Goal: Transaction & Acquisition: Purchase product/service

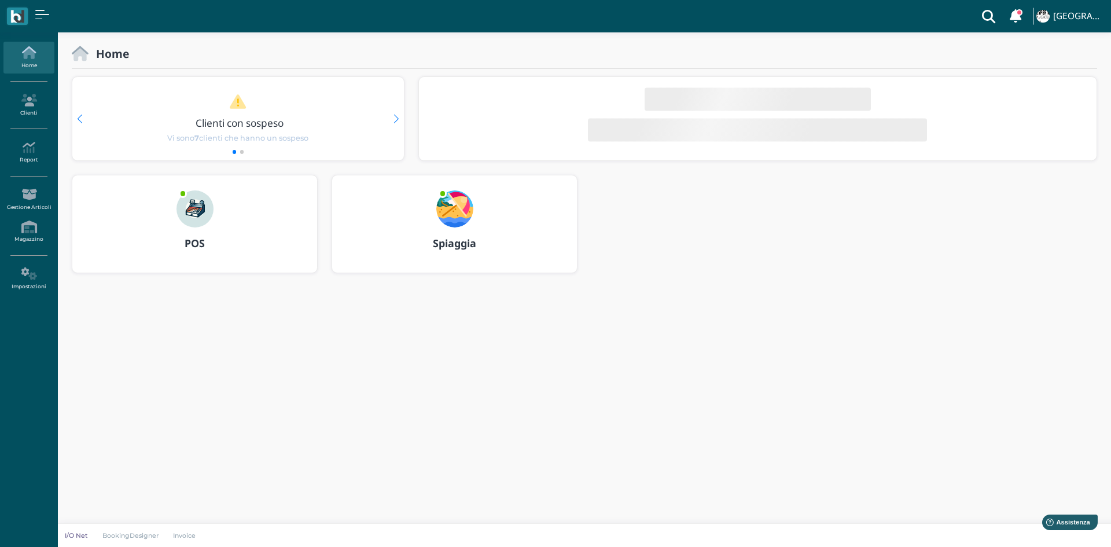
click at [234, 233] on div "POS" at bounding box center [194, 243] width 245 height 32
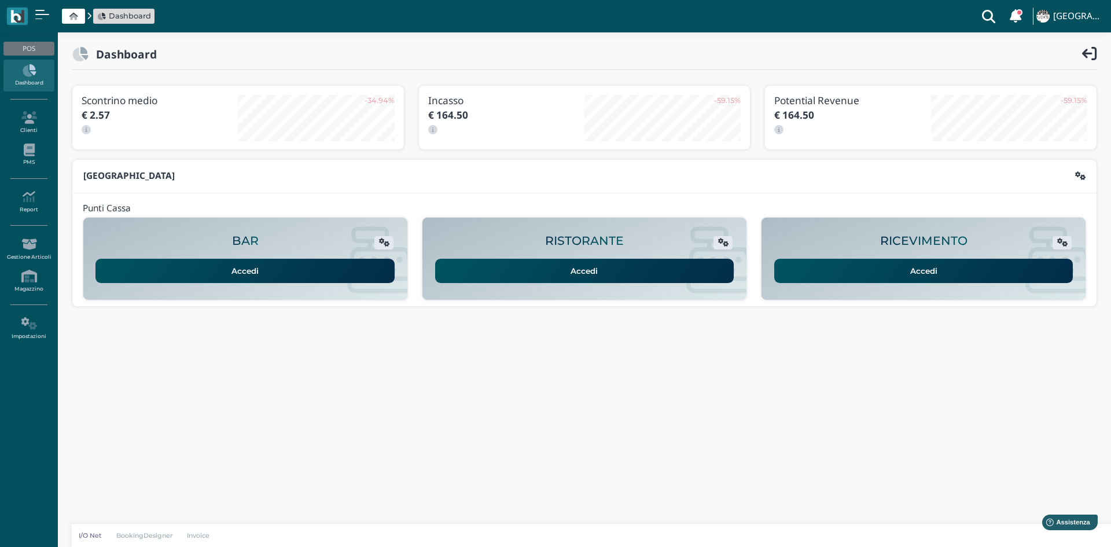
click at [818, 274] on div "RICEVIMENTO Accedi" at bounding box center [923, 258] width 324 height 69
click at [818, 274] on link "Accedi" at bounding box center [923, 271] width 299 height 24
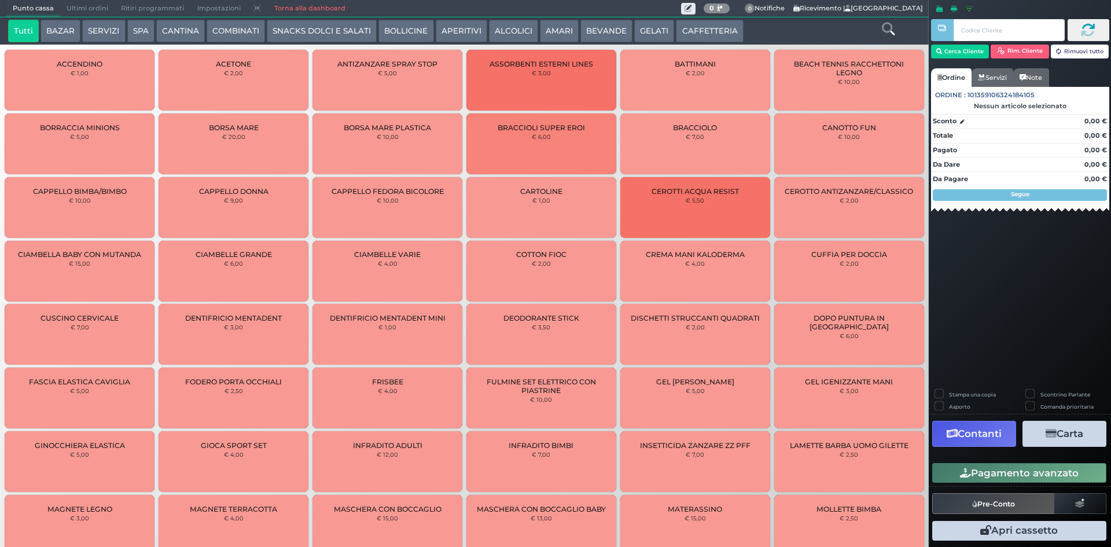
click at [722, 33] on button "CAFFETTERIA" at bounding box center [709, 31] width 67 height 23
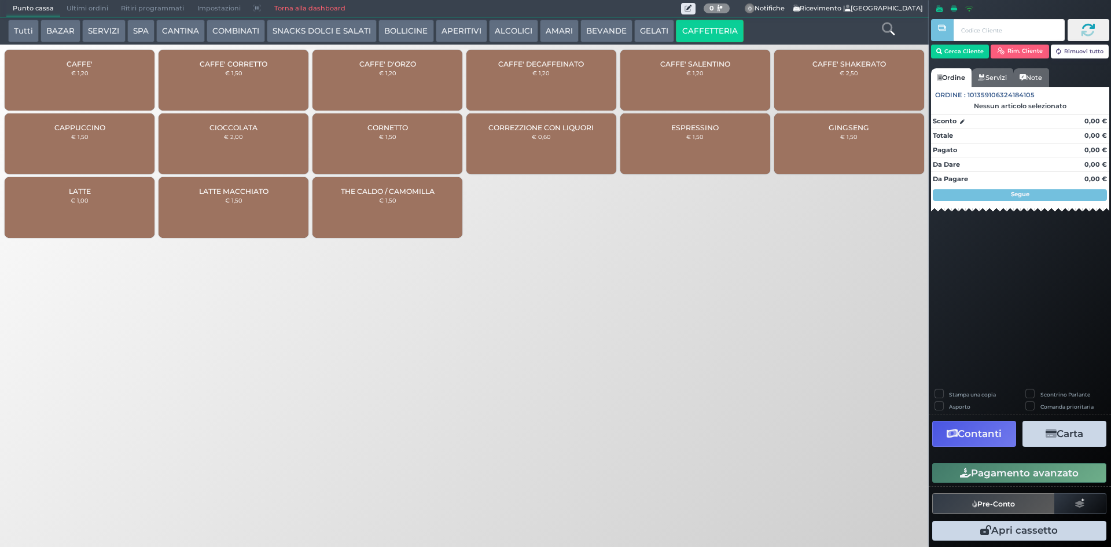
click at [98, 71] on div "CAFFE' € 1,20" at bounding box center [80, 80] width 150 height 61
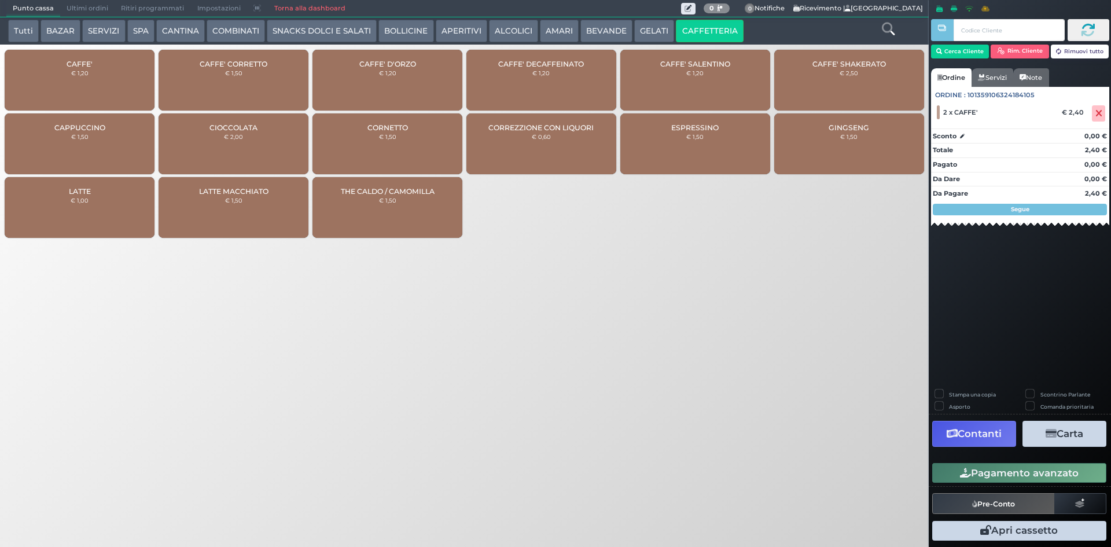
click at [975, 482] on button "Pagamento avanzato" at bounding box center [1019, 473] width 174 height 20
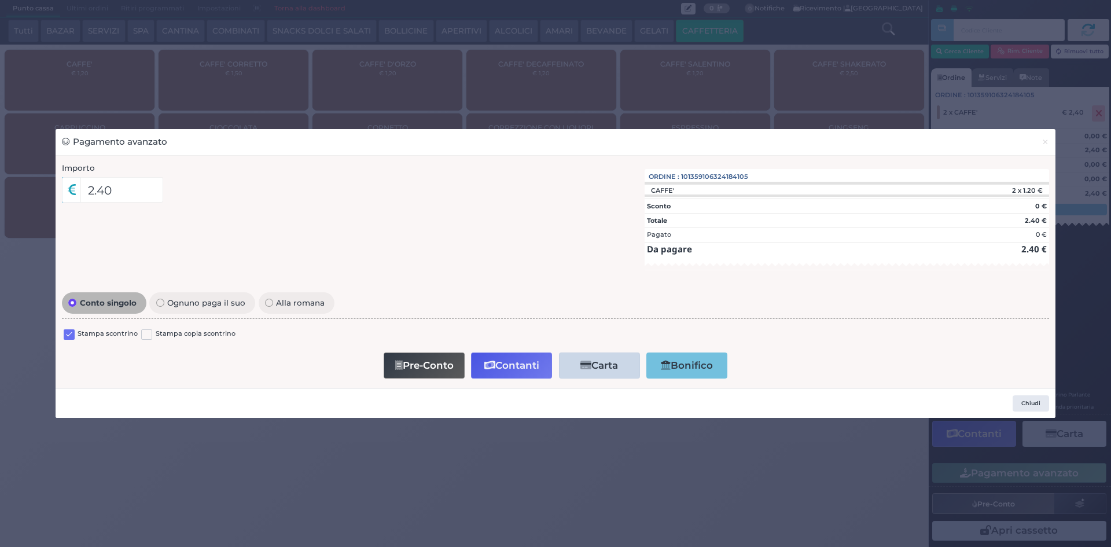
click at [73, 329] on label at bounding box center [69, 334] width 11 height 11
click at [0, 0] on input "checkbox" at bounding box center [0, 0] width 0 height 0
click at [538, 363] on button "Contanti" at bounding box center [511, 365] width 81 height 26
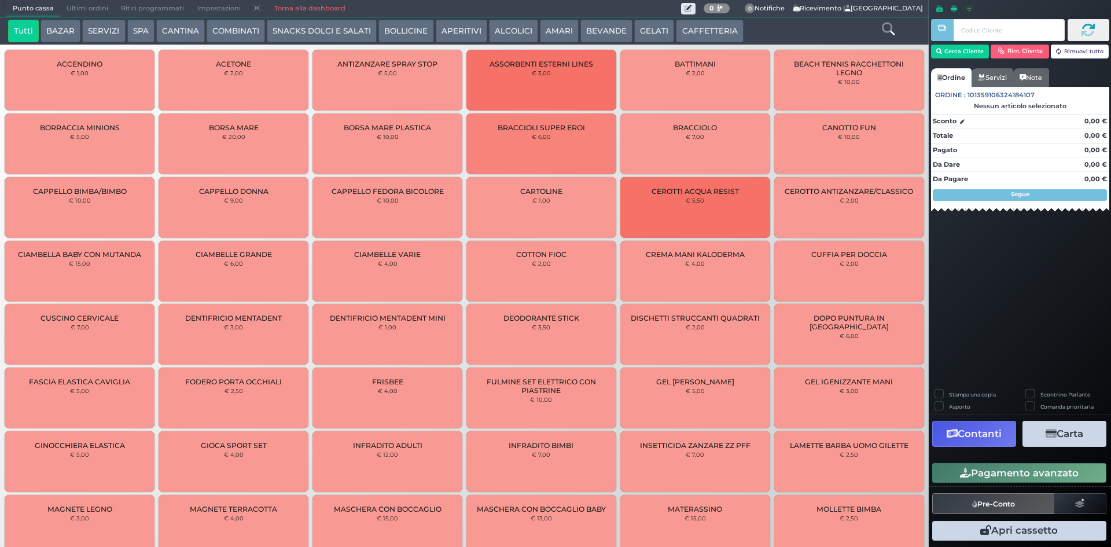
click at [76, 8] on span "Ultimi ordini" at bounding box center [87, 9] width 54 height 16
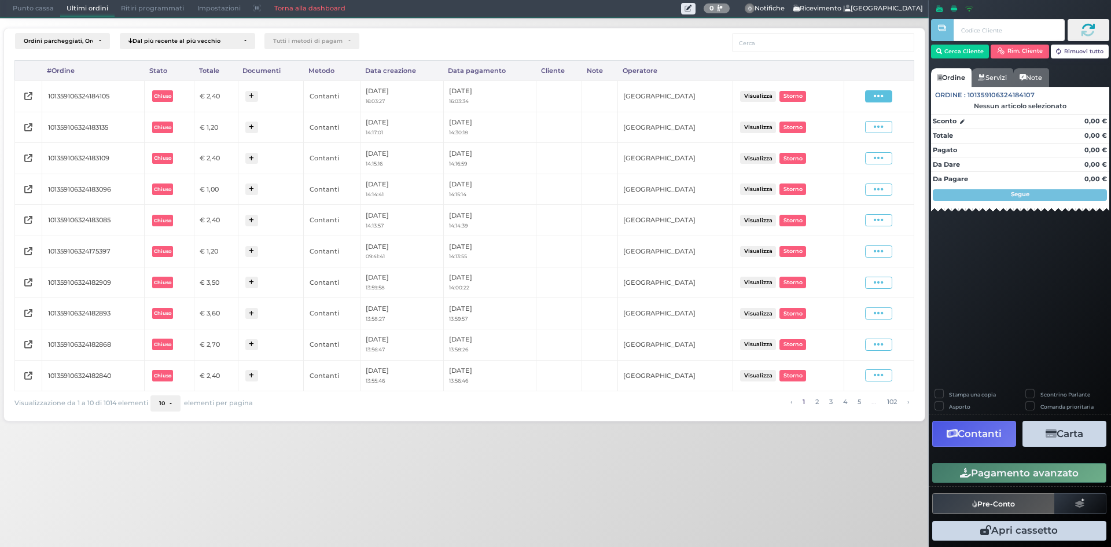
click at [872, 92] on span at bounding box center [878, 96] width 27 height 12
click at [846, 132] on span "Ristampa Pre-Conto" at bounding box center [850, 130] width 47 height 20
click at [18, 4] on span "Punto cassa" at bounding box center [33, 9] width 54 height 16
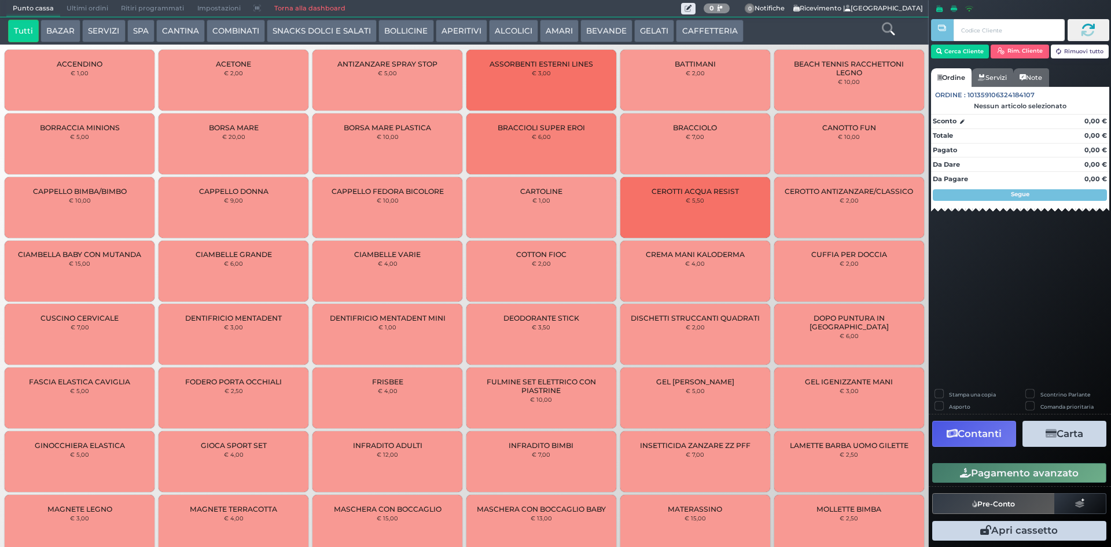
click at [684, 24] on button "CAFFETTERIA" at bounding box center [709, 31] width 67 height 23
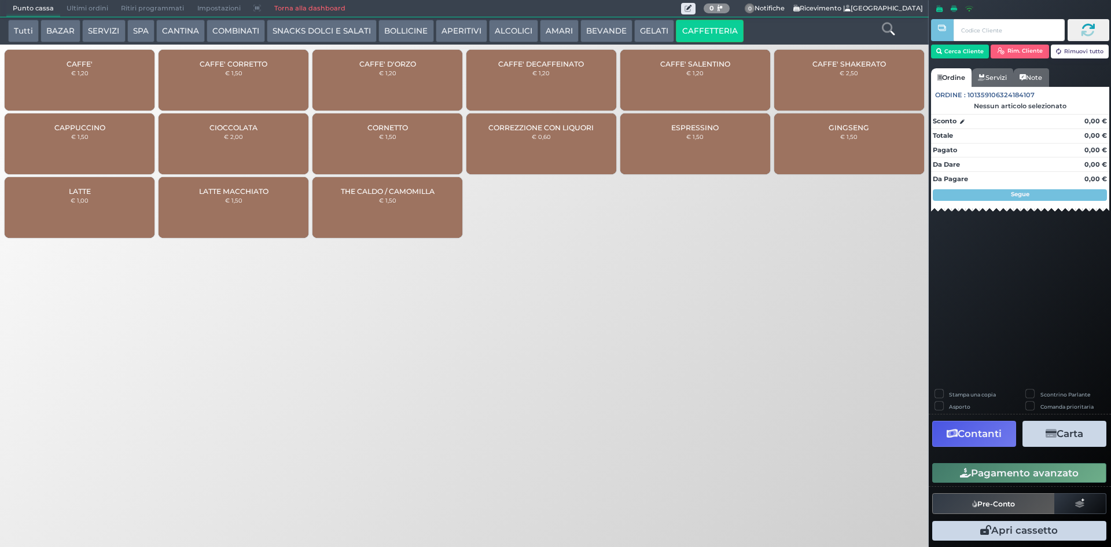
click at [122, 68] on div "CAFFE' € 1,20" at bounding box center [80, 80] width 150 height 61
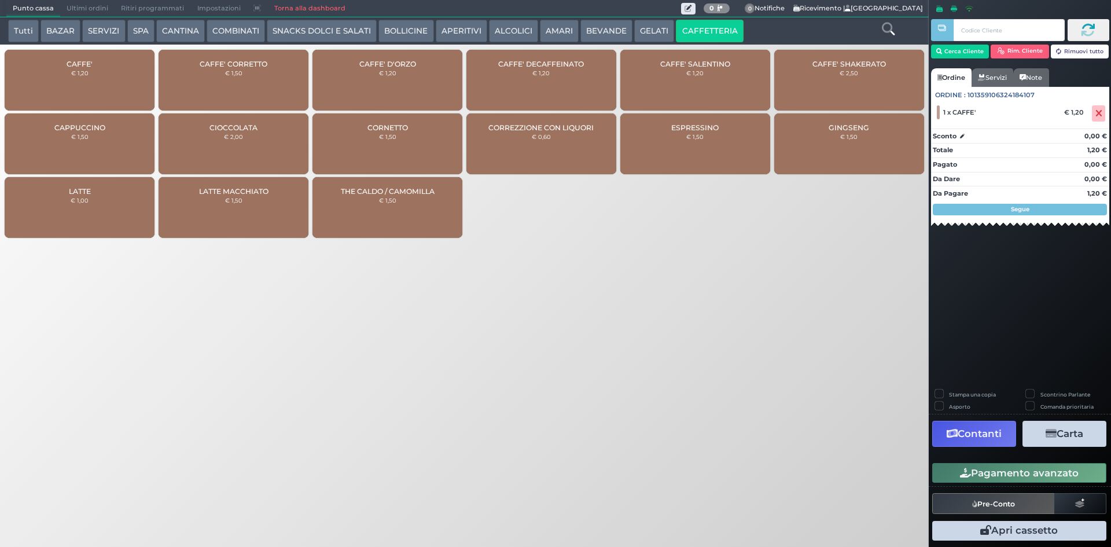
click at [990, 471] on button "Pagamento avanzato" at bounding box center [1019, 473] width 174 height 20
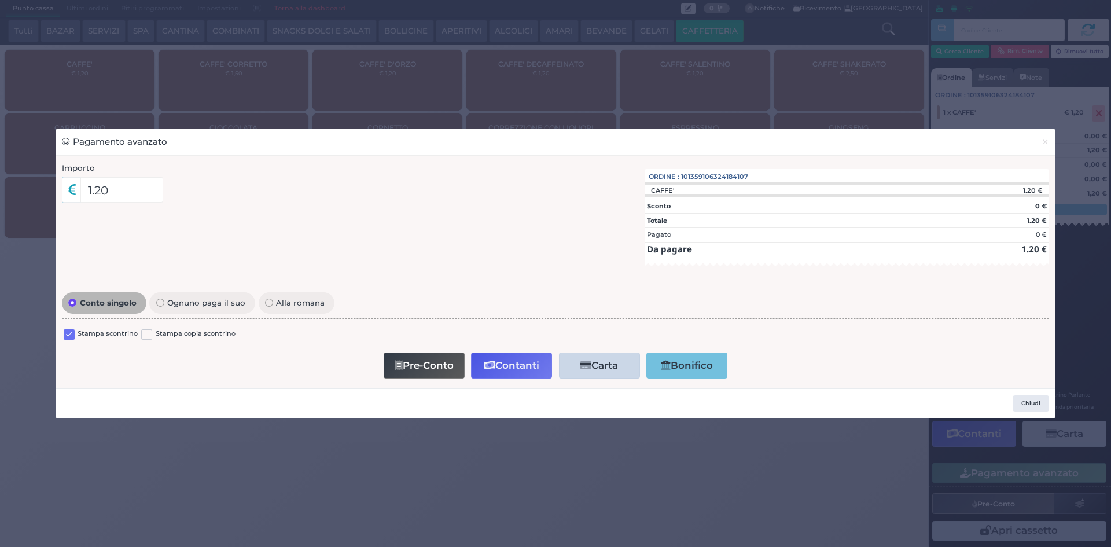
click at [66, 334] on label at bounding box center [69, 334] width 11 height 11
click at [0, 0] on input "checkbox" at bounding box center [0, 0] width 0 height 0
click at [419, 361] on button "Pre-Conto" at bounding box center [424, 365] width 81 height 26
click at [1051, 141] on button "×" at bounding box center [1045, 142] width 20 height 26
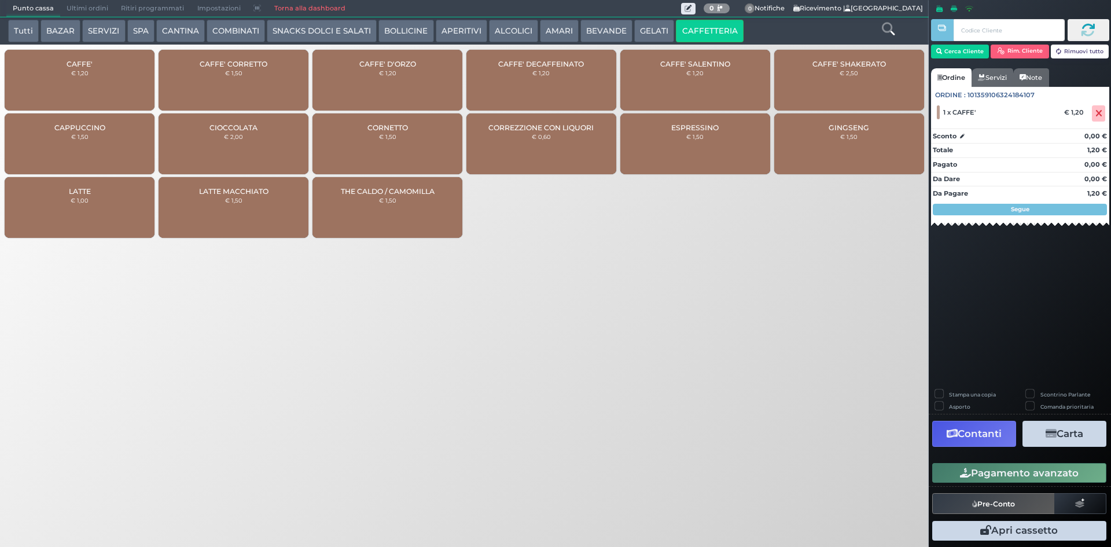
click at [1105, 113] on span at bounding box center [1098, 113] width 13 height 16
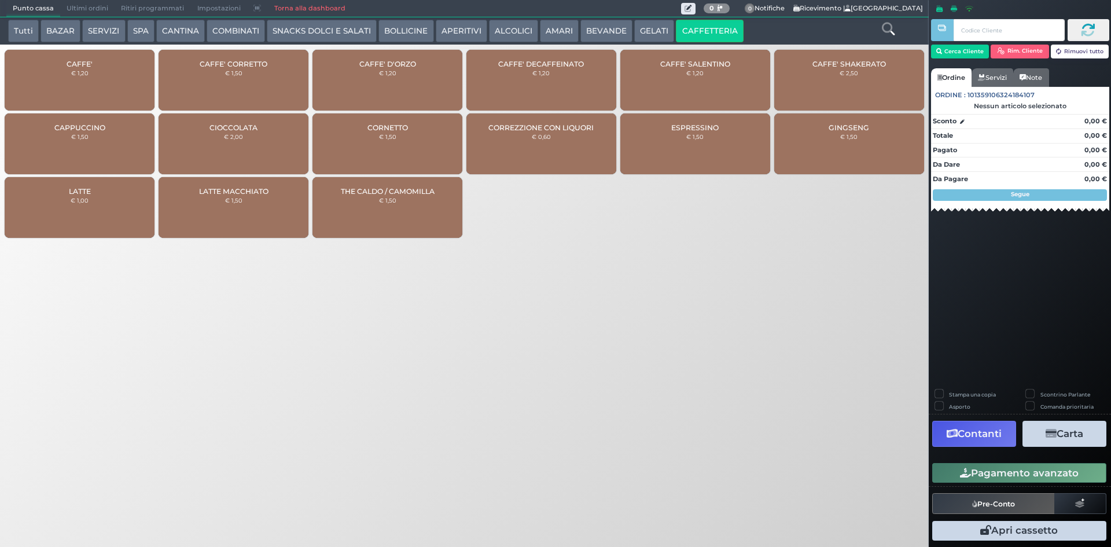
click at [795, 157] on div "GINGSENG € 1,50" at bounding box center [849, 143] width 150 height 61
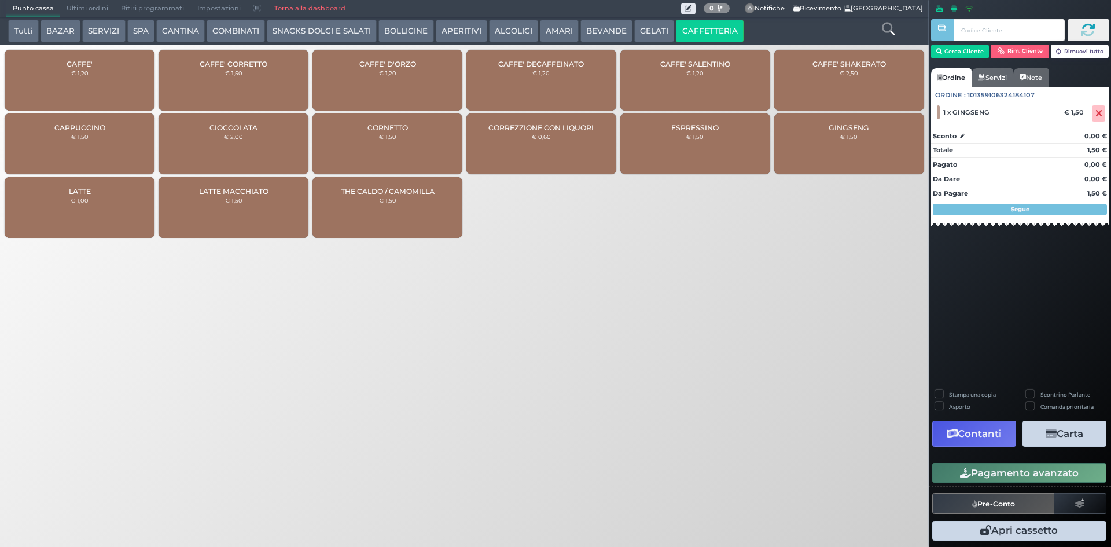
click at [977, 484] on div "Pagamento avanzato" at bounding box center [1020, 473] width 182 height 26
click at [955, 459] on div "Stampa una copia Scontrino Parlante Asporto Comanda prioritaria Contanti Carta …" at bounding box center [1020, 466] width 182 height 154
click at [955, 463] on button "Pagamento avanzato" at bounding box center [1019, 473] width 174 height 20
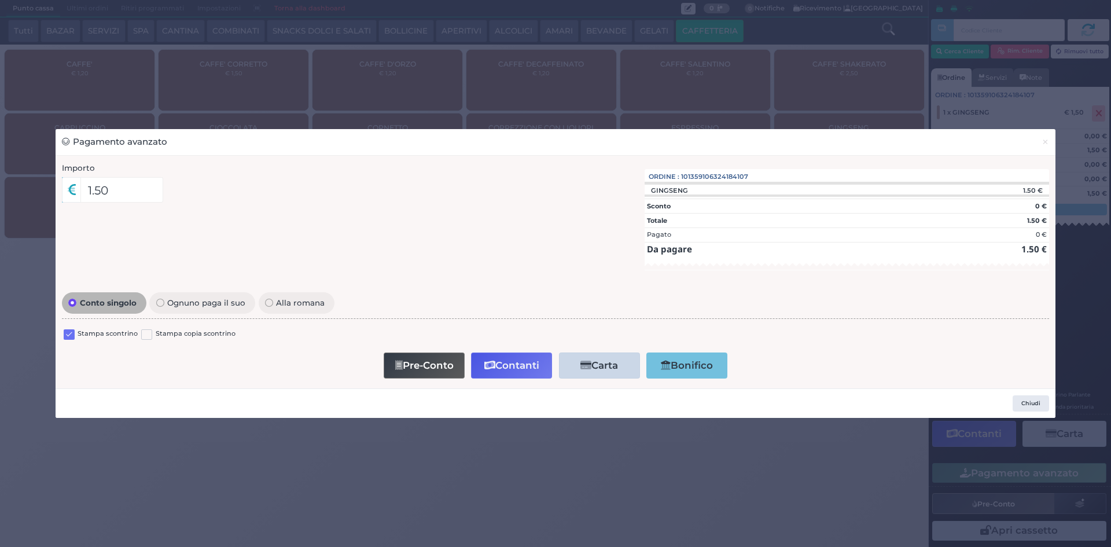
click at [67, 333] on label at bounding box center [69, 334] width 11 height 11
click at [0, 0] on input "checkbox" at bounding box center [0, 0] width 0 height 0
click at [515, 371] on button "Contanti" at bounding box center [511, 365] width 81 height 26
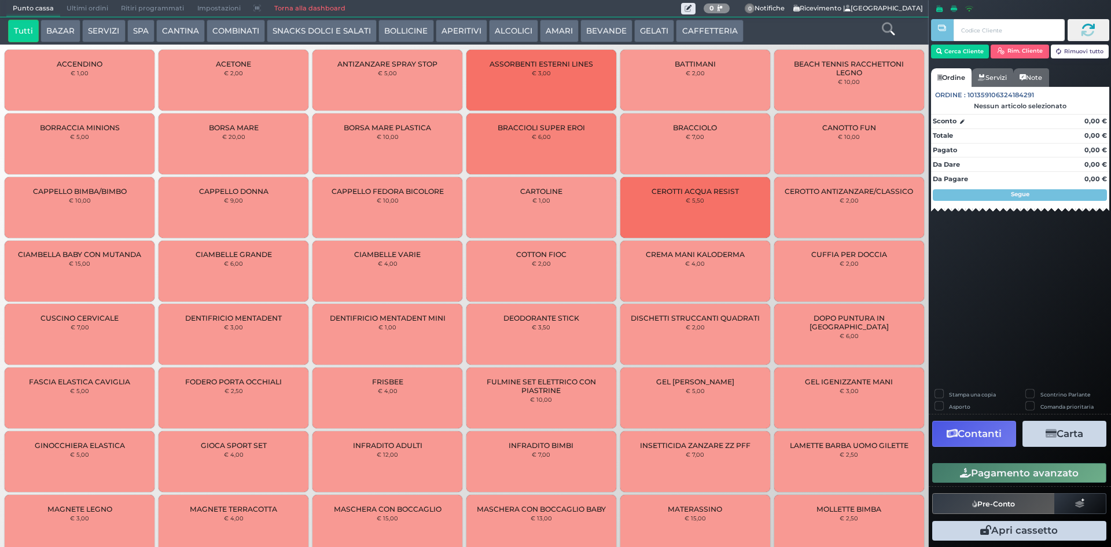
click at [79, 12] on span "Ultimi ordini" at bounding box center [87, 9] width 54 height 16
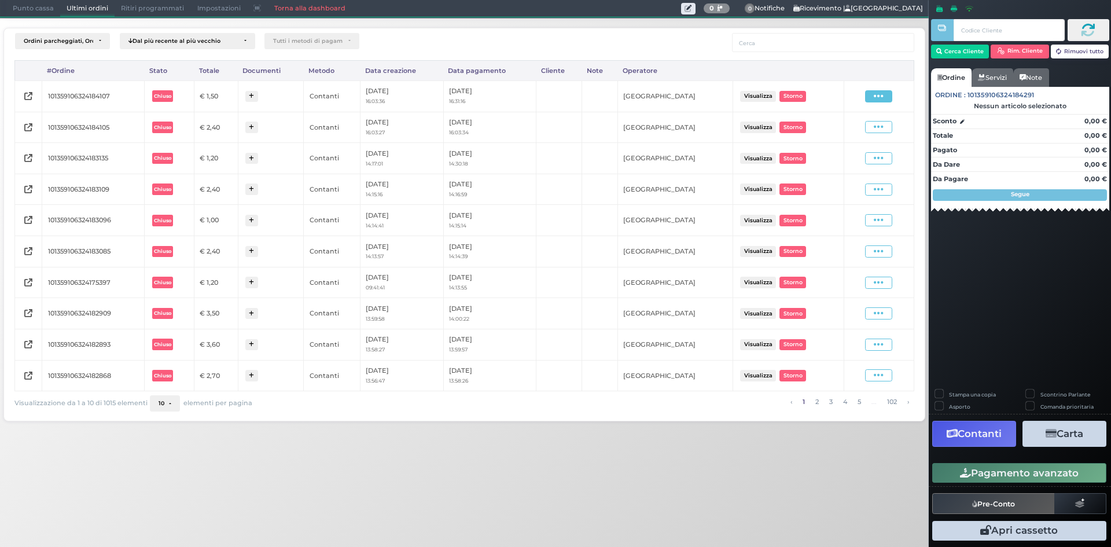
click at [878, 94] on icon at bounding box center [879, 96] width 10 height 11
click at [862, 125] on span "Ristampa Pre-Conto" at bounding box center [850, 130] width 47 height 20
click at [42, 1] on span "Punto cassa" at bounding box center [33, 9] width 54 height 16
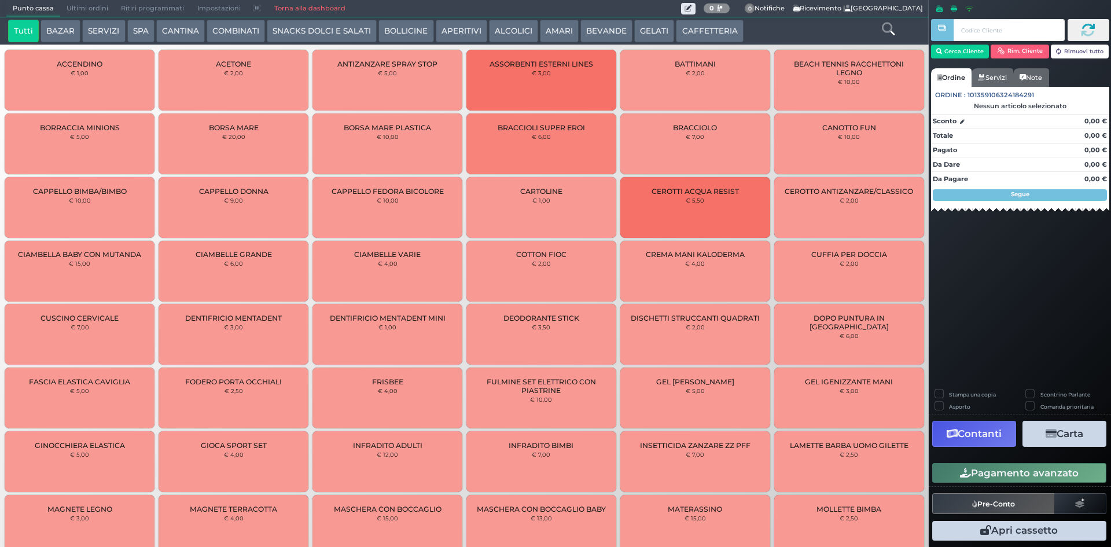
click at [620, 34] on button "BEVANDE" at bounding box center [606, 31] width 52 height 23
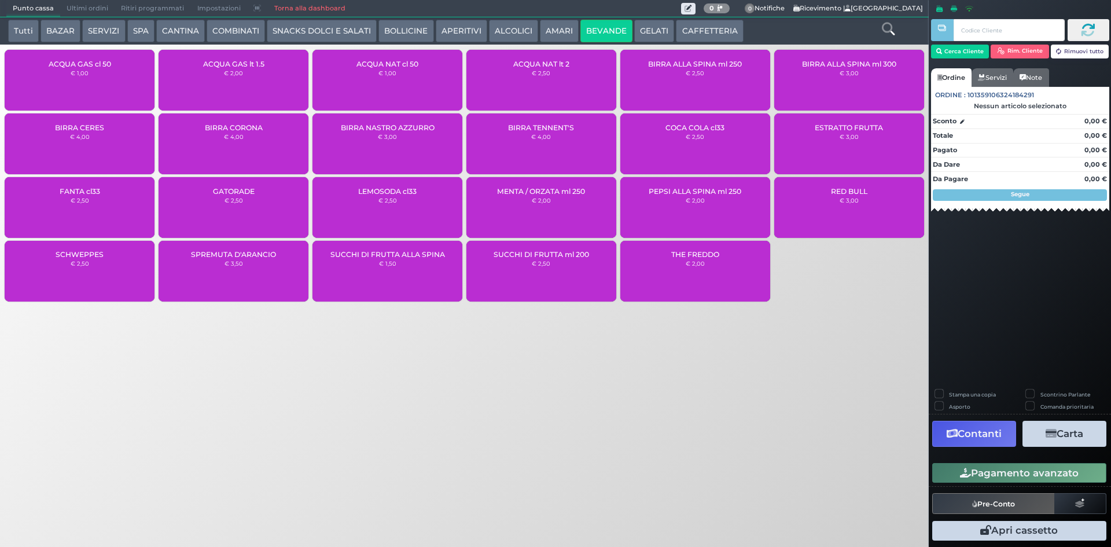
click at [418, 89] on div "ACQUA NAT cl 50 € 1,00" at bounding box center [387, 80] width 150 height 61
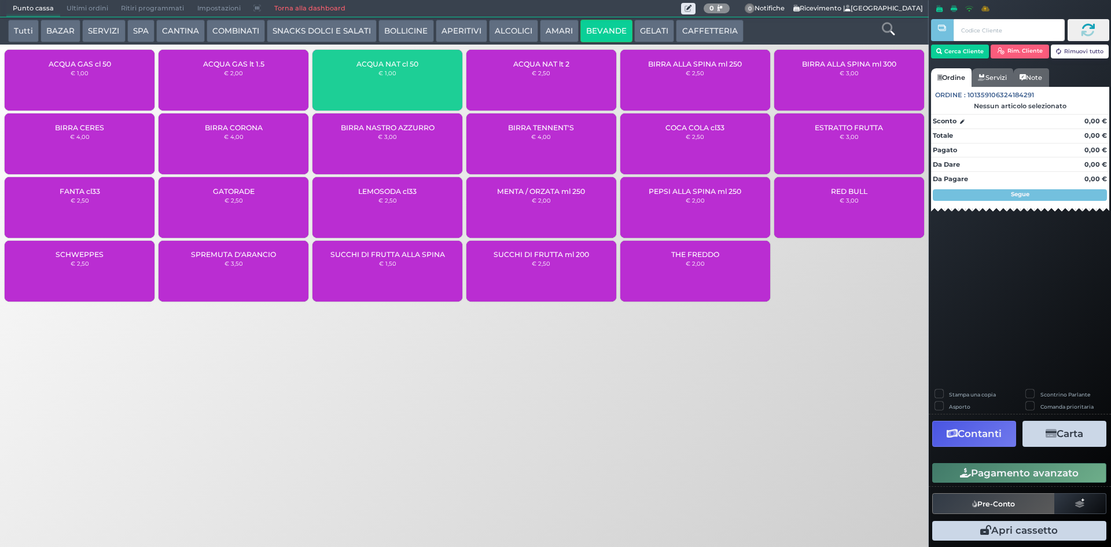
click at [421, 92] on div "ACQUA NAT cl 50 € 1,00" at bounding box center [387, 80] width 150 height 61
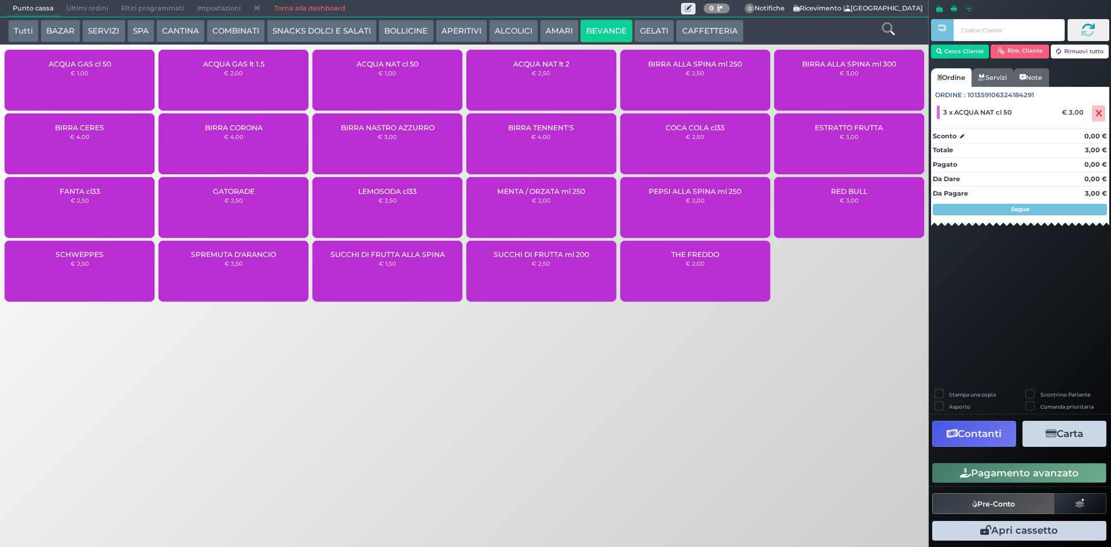
drag, startPoint x: 970, startPoint y: 477, endPoint x: 968, endPoint y: 466, distance: 11.7
click at [970, 476] on button "Pagamento avanzato" at bounding box center [1019, 473] width 174 height 20
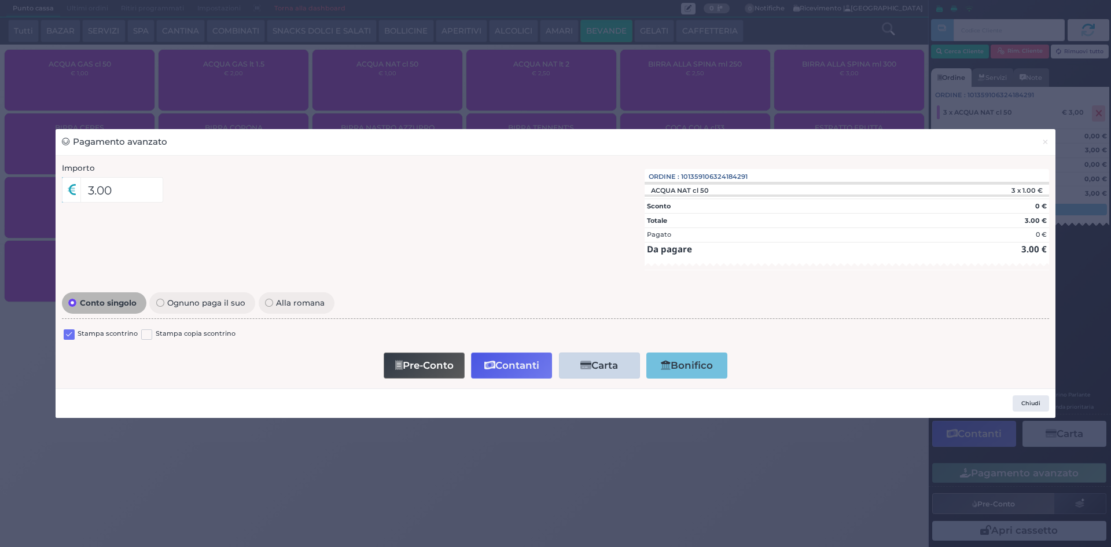
click at [70, 336] on label at bounding box center [69, 334] width 11 height 11
click at [0, 0] on input "checkbox" at bounding box center [0, 0] width 0 height 0
click at [487, 371] on button "Contanti" at bounding box center [511, 365] width 81 height 26
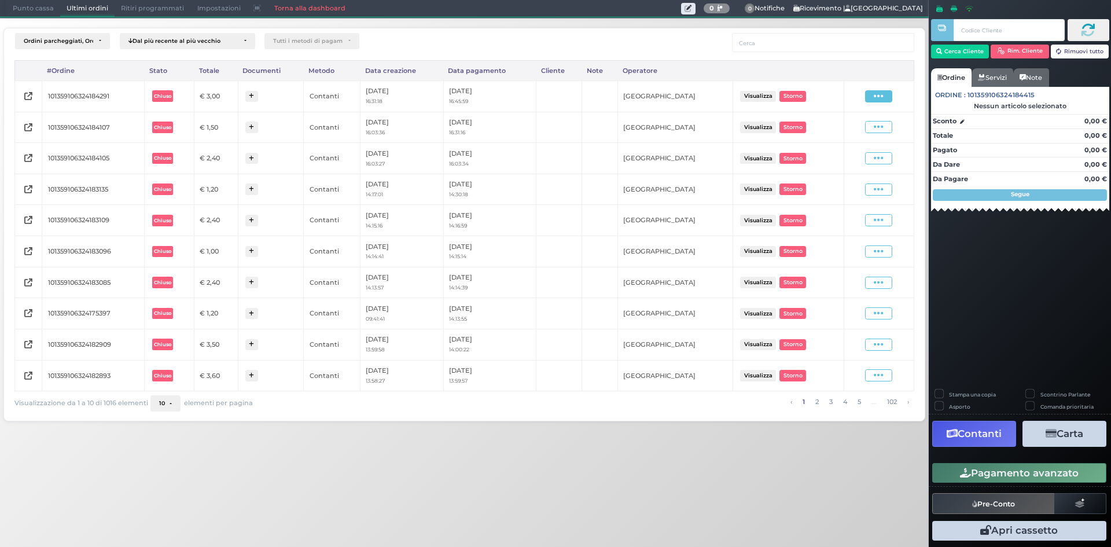
drag, startPoint x: 892, startPoint y: 91, endPoint x: 881, endPoint y: 99, distance: 13.7
click at [892, 91] on span at bounding box center [878, 96] width 27 height 12
click at [857, 127] on span "Ristampa Pre-Conto" at bounding box center [850, 130] width 47 height 20
click at [38, 3] on span "Punto cassa" at bounding box center [33, 9] width 54 height 16
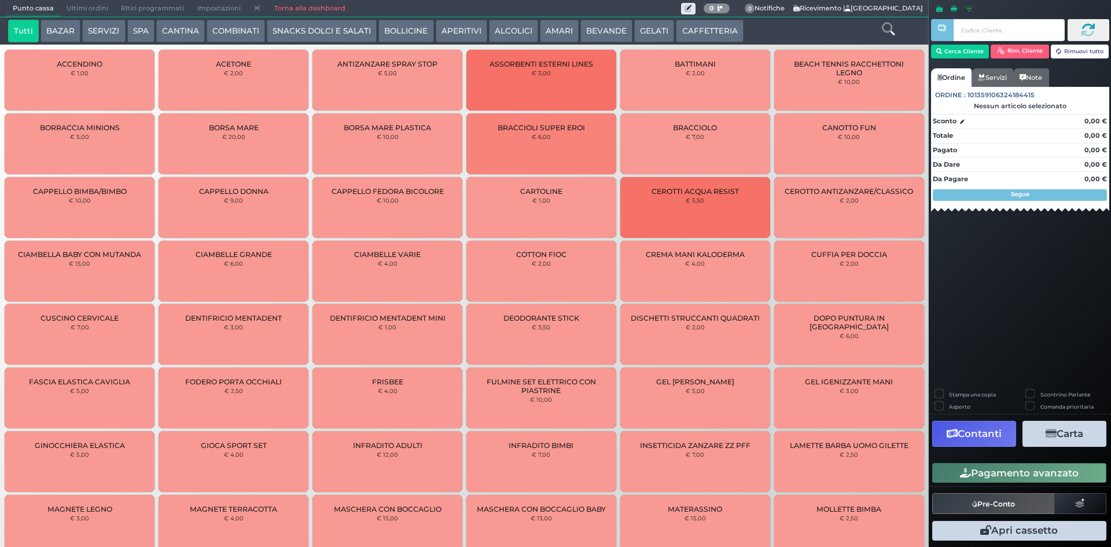
click at [83, 8] on span "Ultimi ordini" at bounding box center [87, 9] width 54 height 16
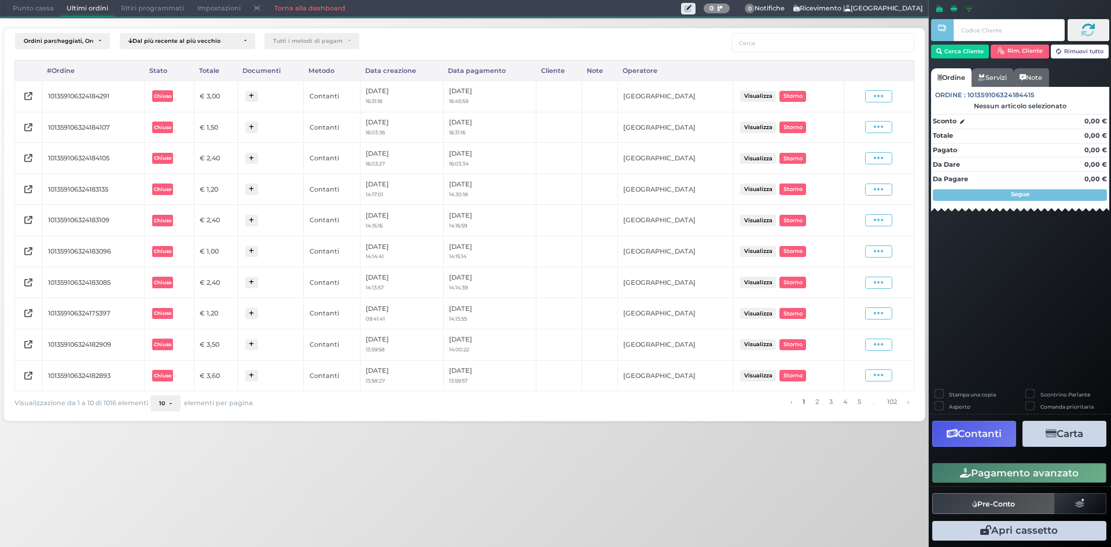
click at [14, 7] on span "Punto cassa" at bounding box center [33, 9] width 54 height 16
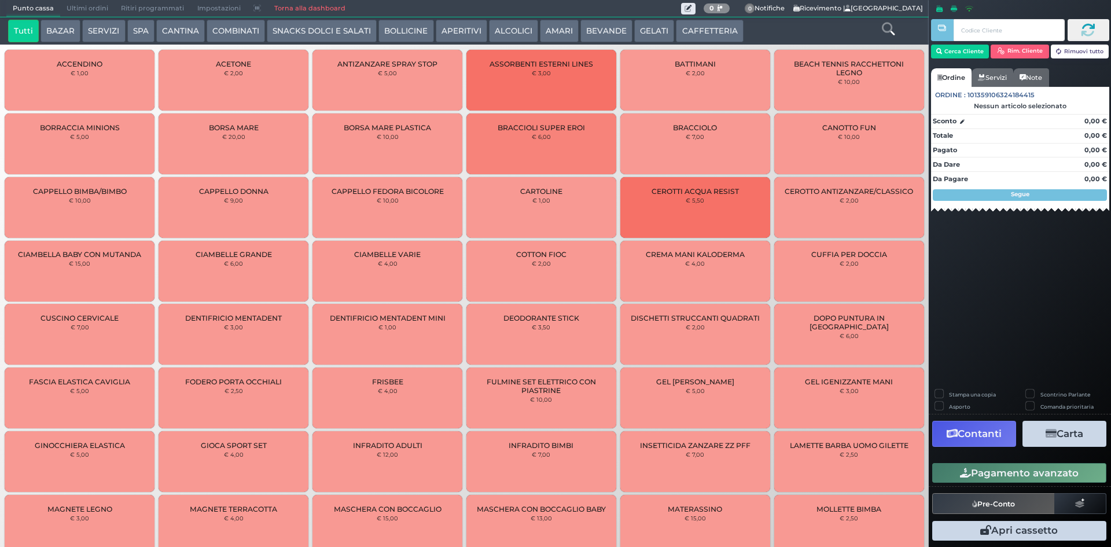
click at [894, 28] on icon at bounding box center [888, 29] width 13 height 13
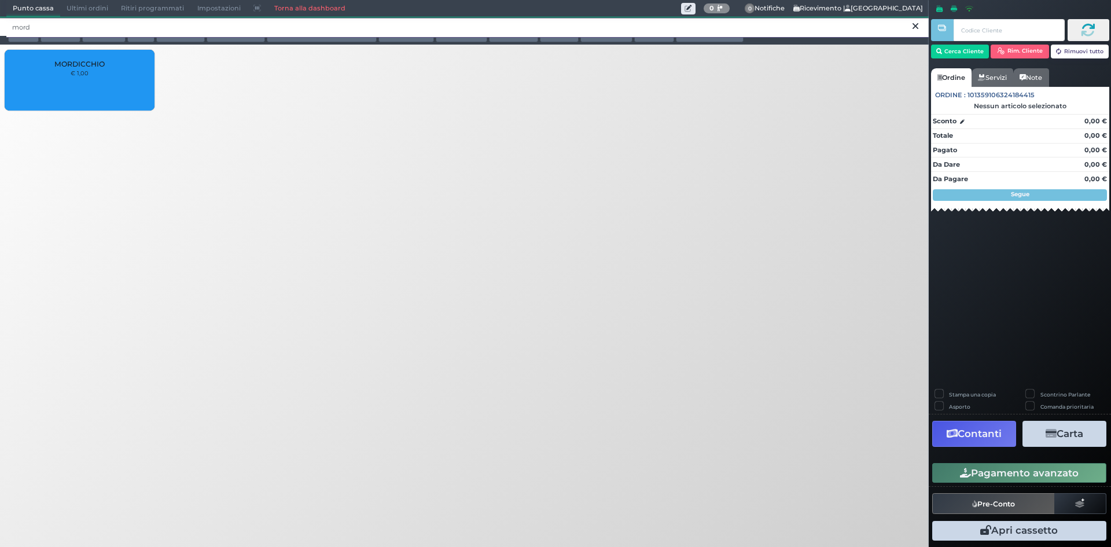
type input "mord"
click at [916, 30] on icon at bounding box center [915, 27] width 6 height 12
